Goal: Obtain resource: Obtain resource

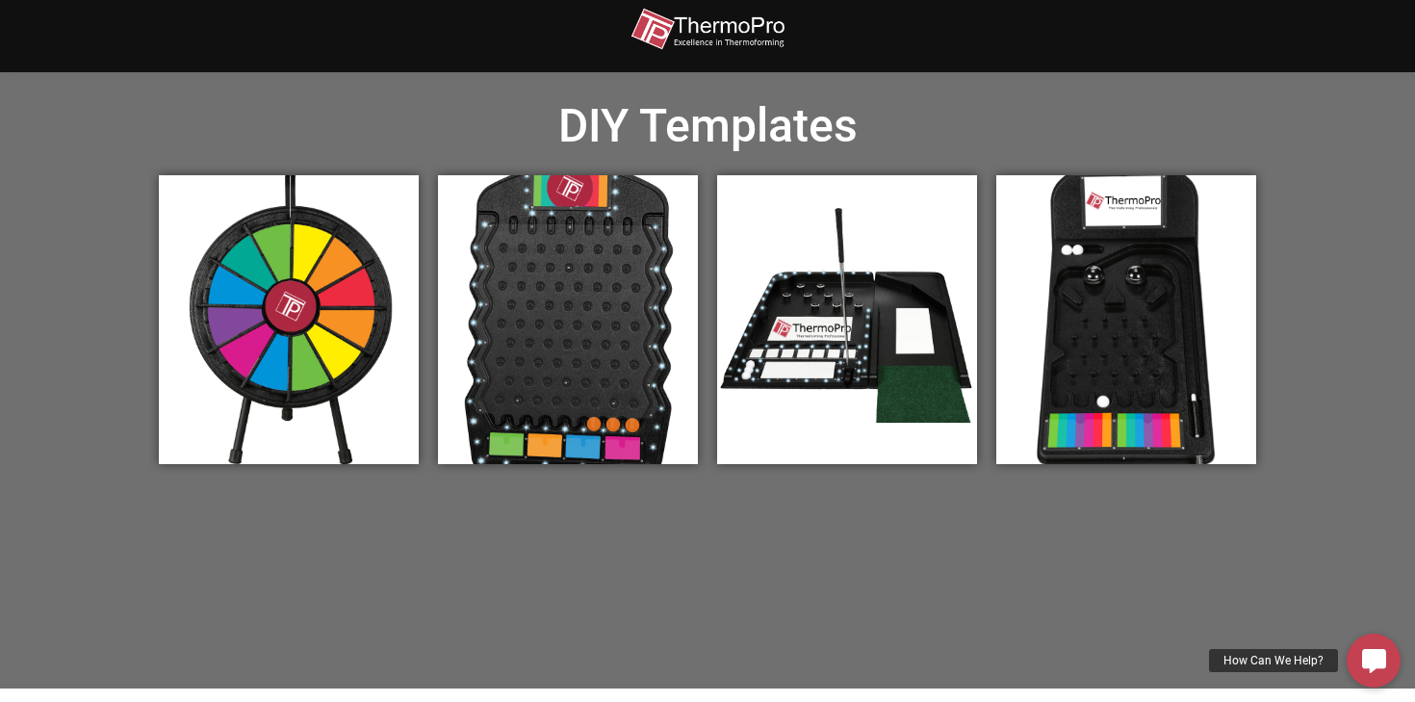
scroll to position [634, 0]
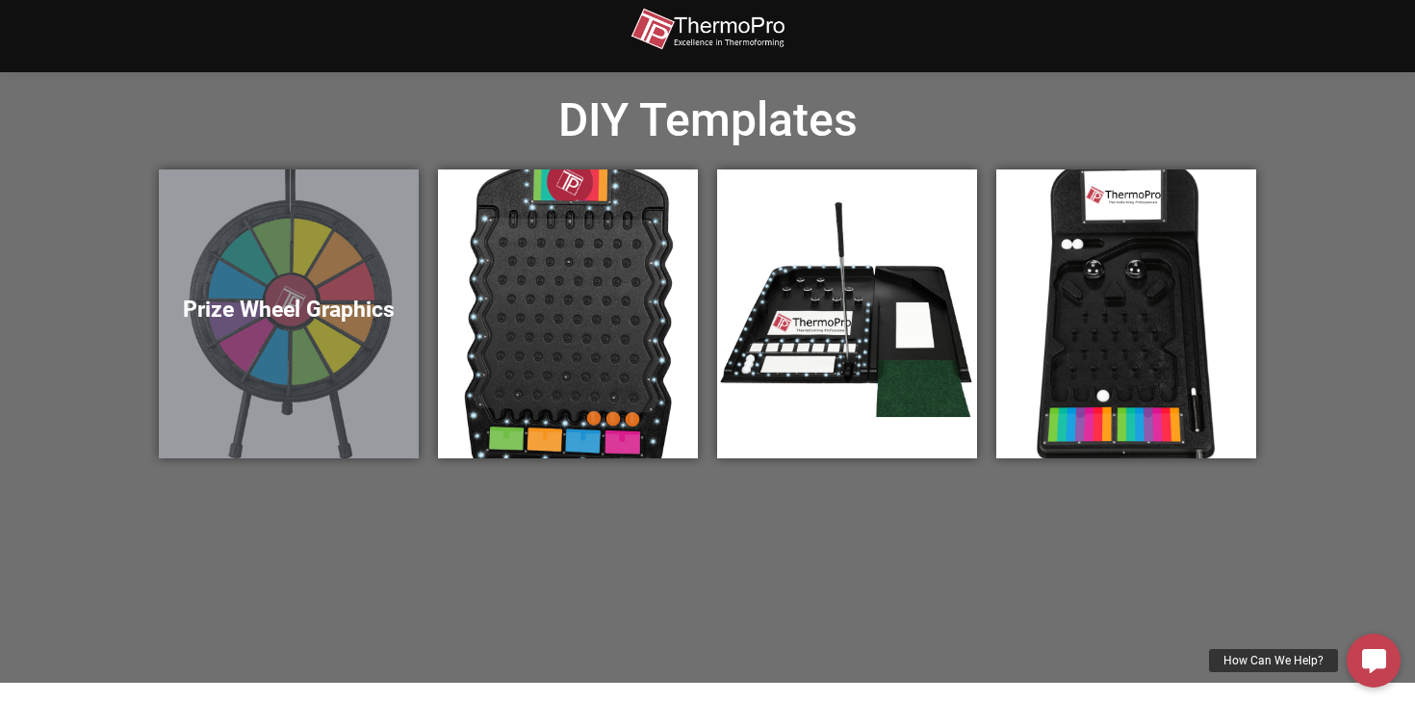
click at [321, 331] on div "Prize Wheel Graphics" at bounding box center [289, 313] width 260 height 289
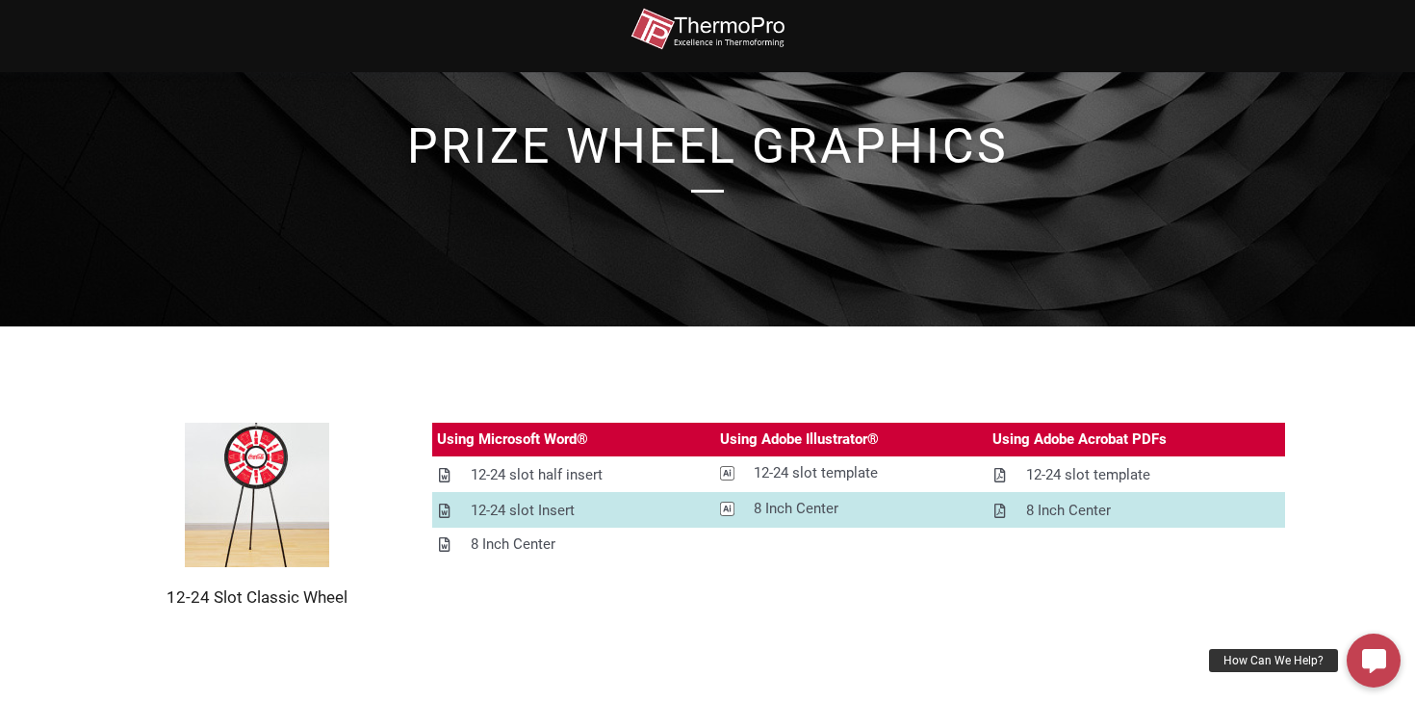
scroll to position [84, 0]
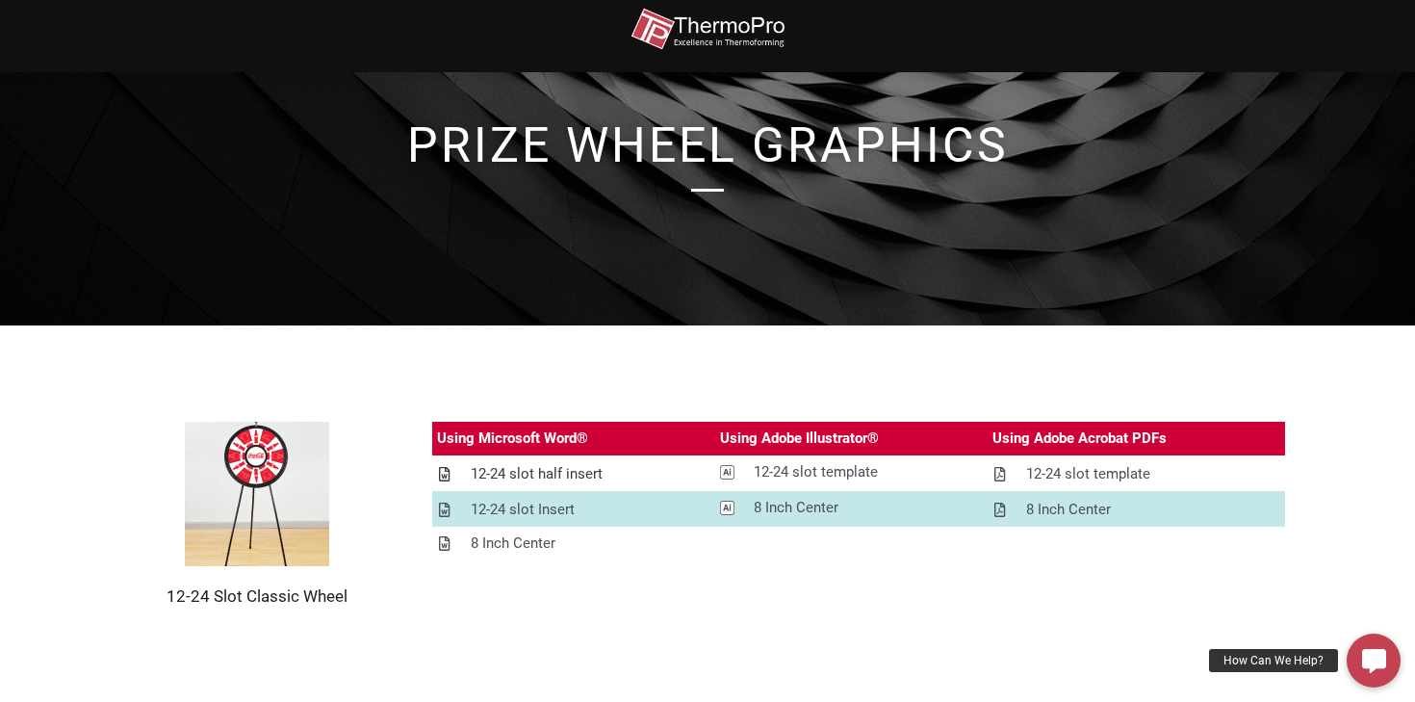
click at [494, 478] on div "12-24 slot half insert" at bounding box center [537, 474] width 132 height 24
click at [805, 476] on div "12-24 slot template" at bounding box center [816, 472] width 124 height 24
click at [1059, 472] on div "12-24 slot template" at bounding box center [1088, 474] width 124 height 24
click at [781, 468] on div "12-24 slot template" at bounding box center [816, 472] width 124 height 24
click at [1039, 474] on div "12-24 slot template" at bounding box center [1088, 474] width 124 height 24
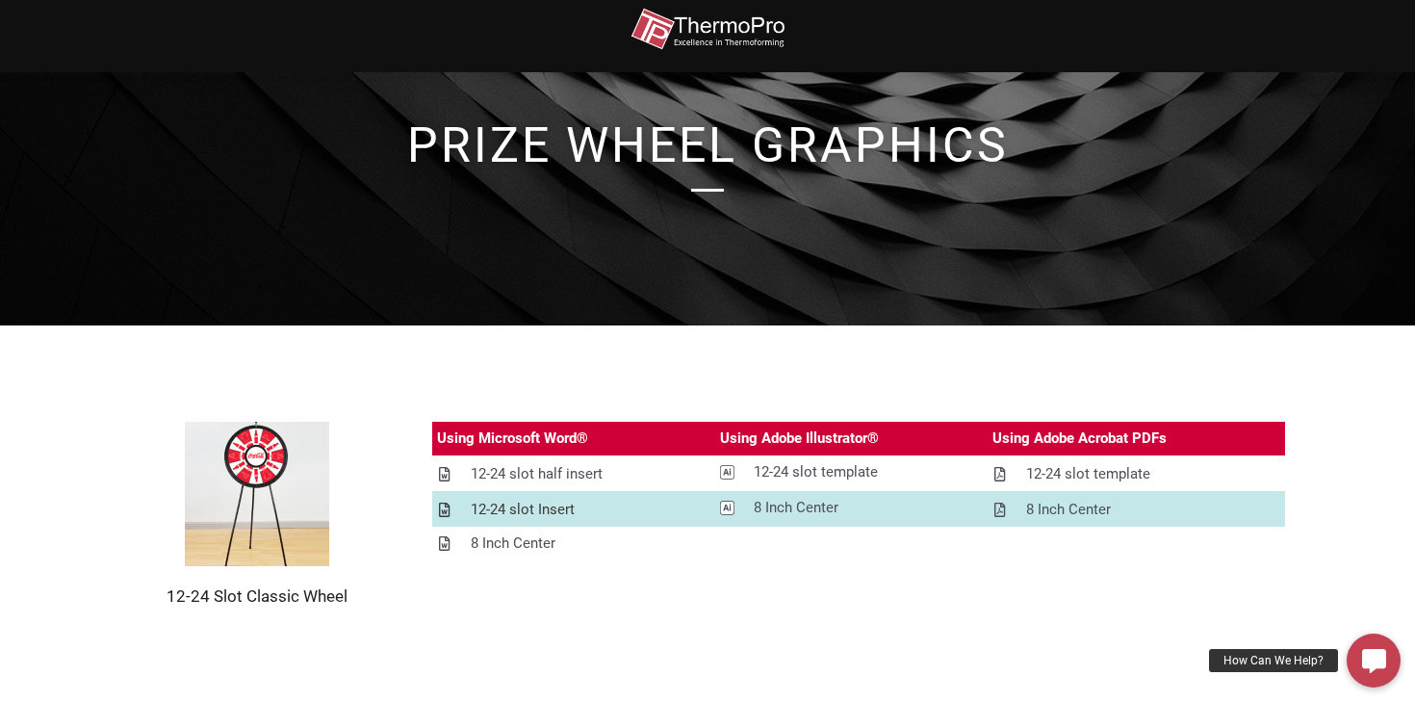
click at [480, 516] on div "12-24 slot Insert" at bounding box center [523, 510] width 104 height 24
click at [533, 510] on div "12-24 slot Insert" at bounding box center [523, 510] width 104 height 24
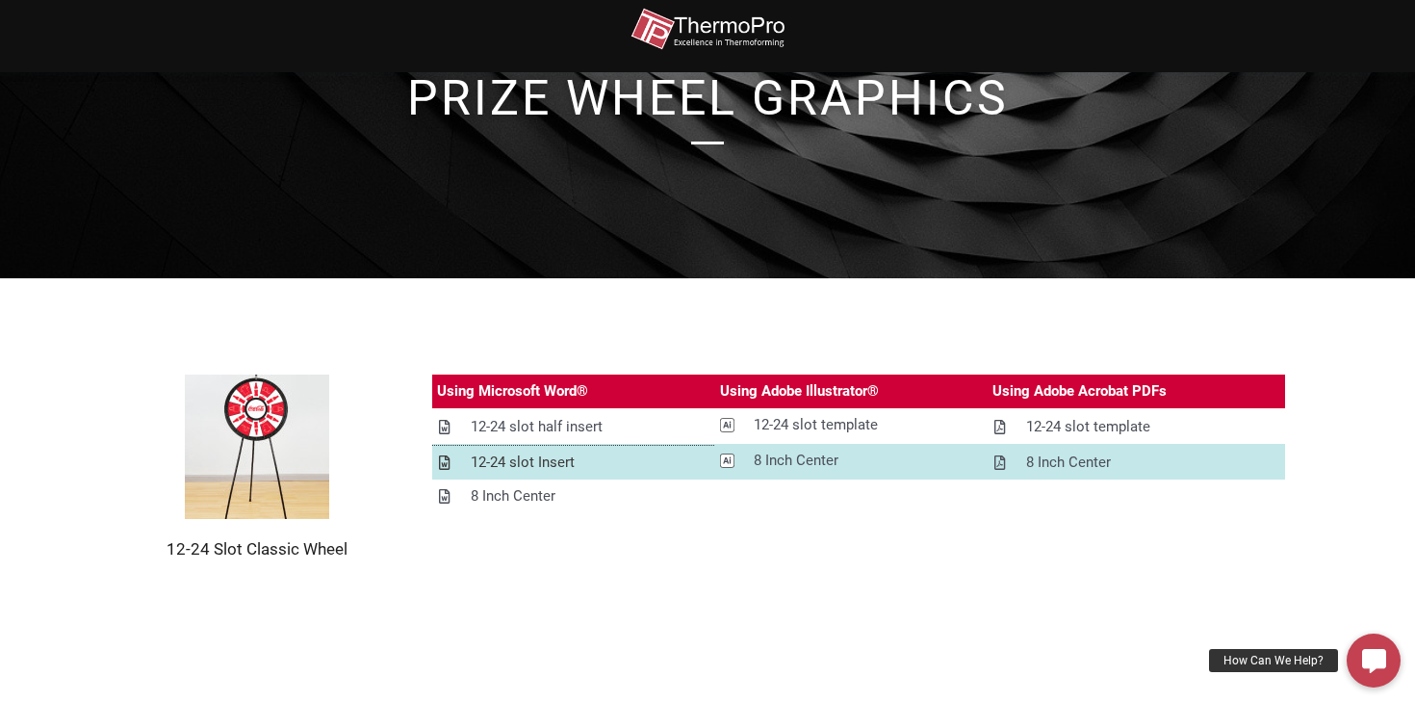
scroll to position [250, 0]
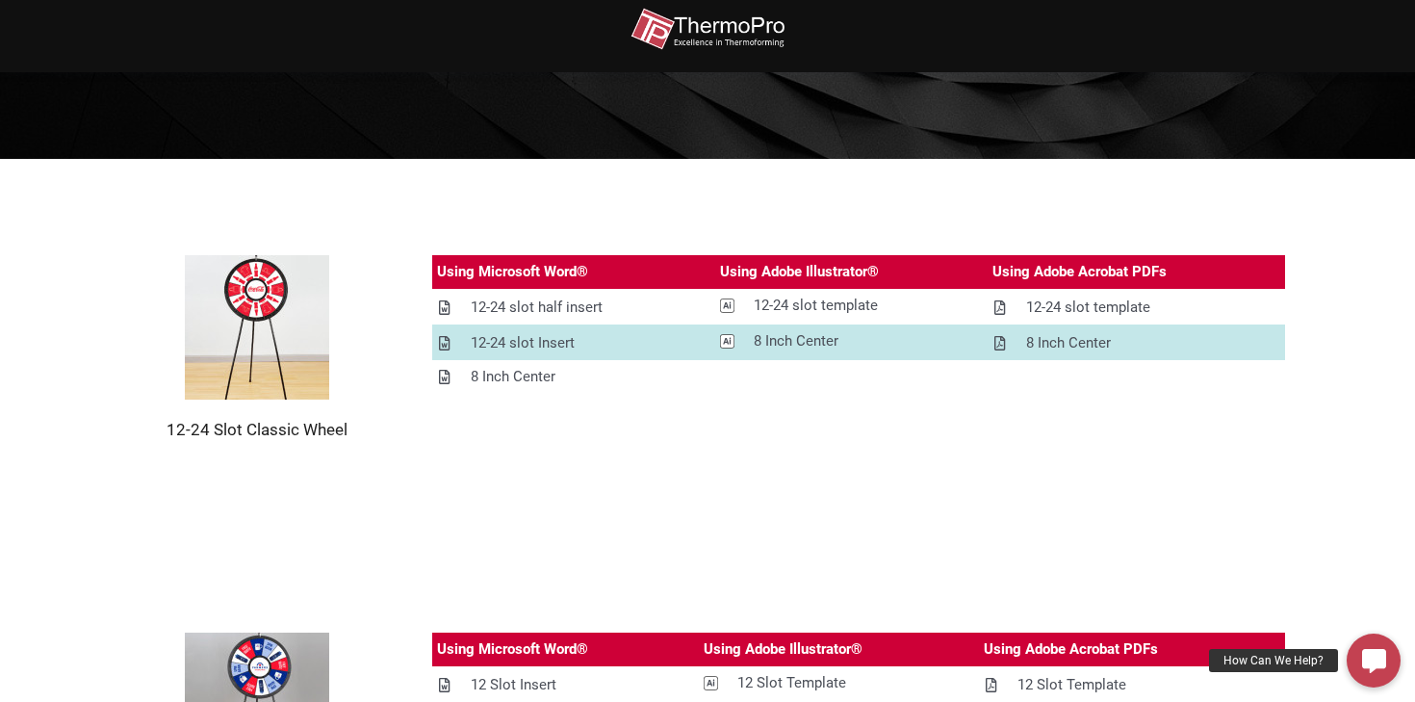
click at [286, 331] on img at bounding box center [257, 327] width 144 height 144
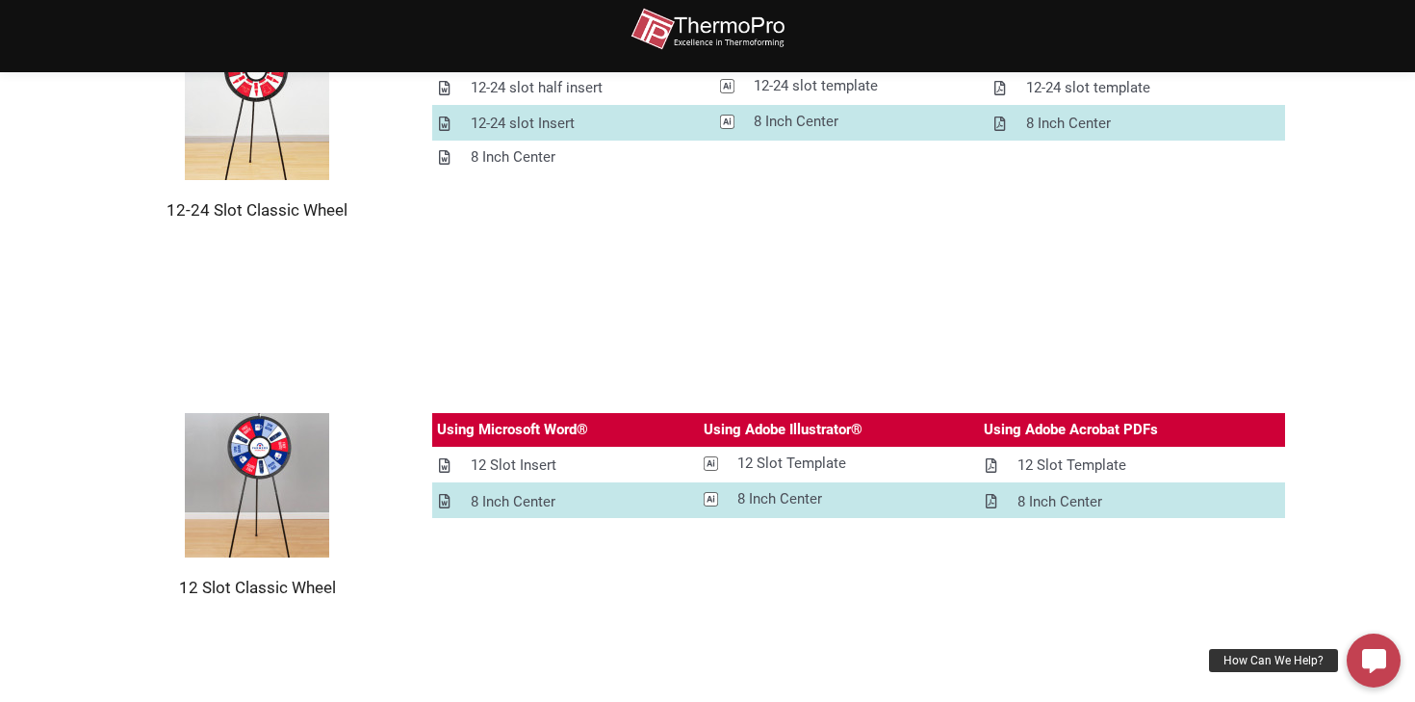
scroll to position [475, 0]
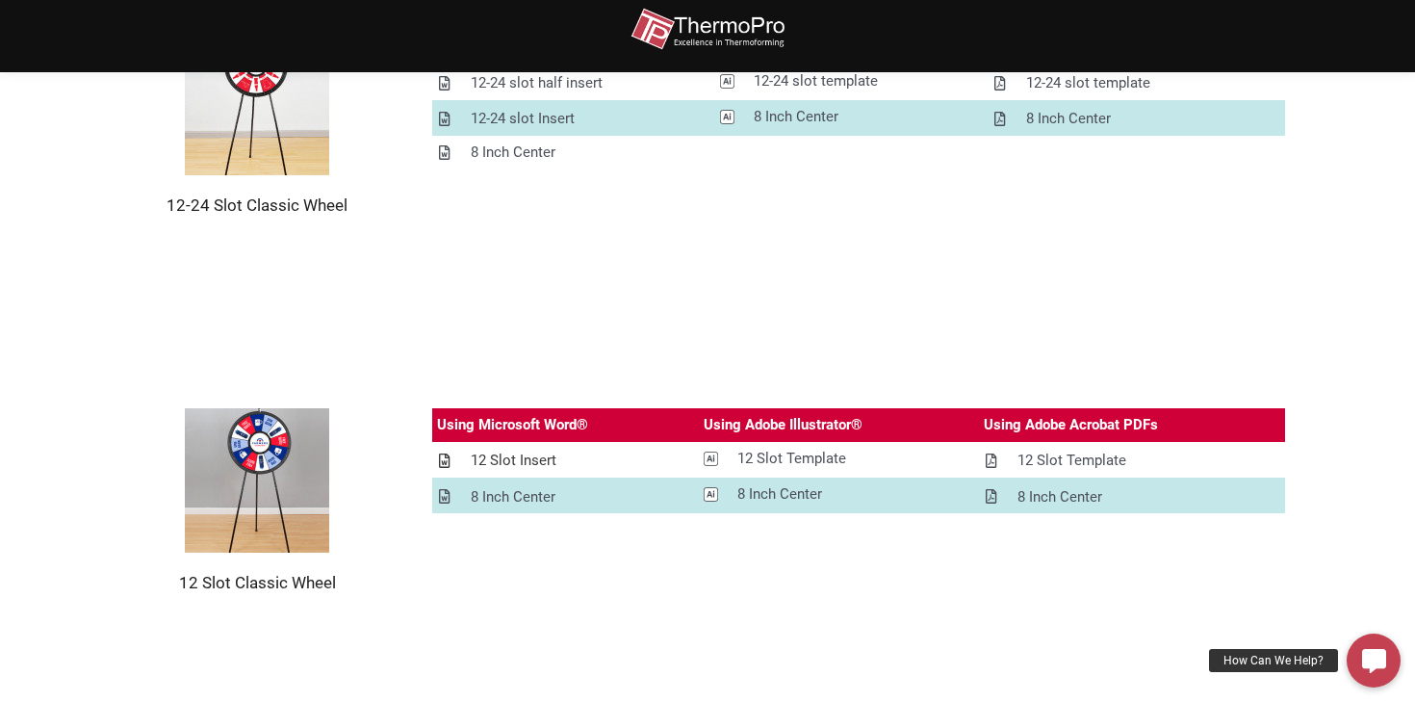
click at [522, 468] on div "12 Slot Insert" at bounding box center [514, 461] width 86 height 24
